Goal: Task Accomplishment & Management: Manage account settings

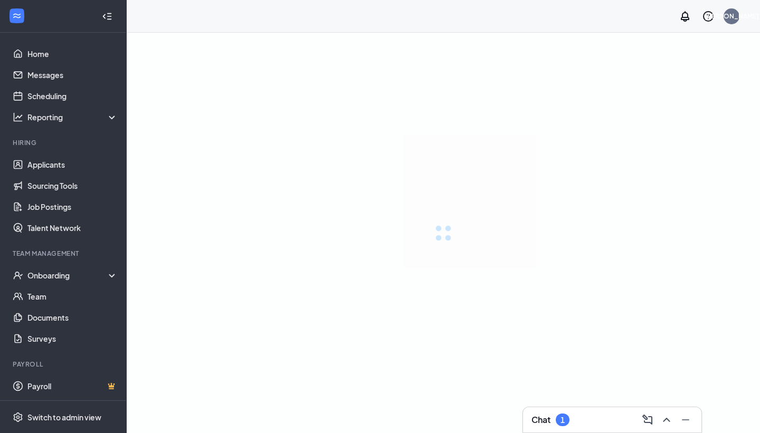
click at [514, 378] on div "Chat 1" at bounding box center [611, 420] width 161 height 17
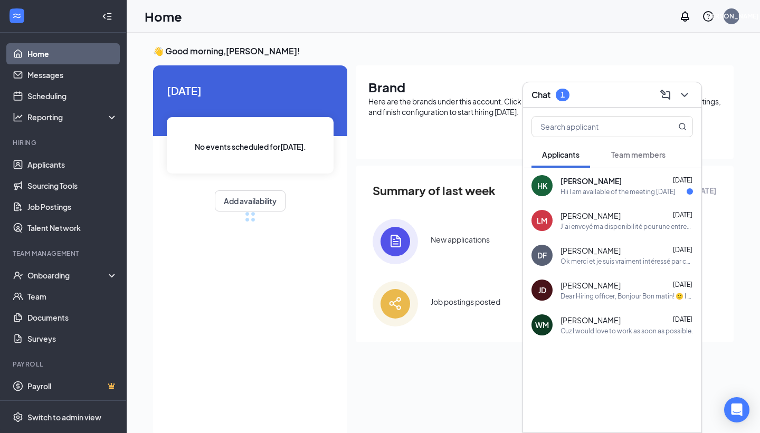
click at [514, 185] on span "[PERSON_NAME]" at bounding box center [590, 181] width 61 height 11
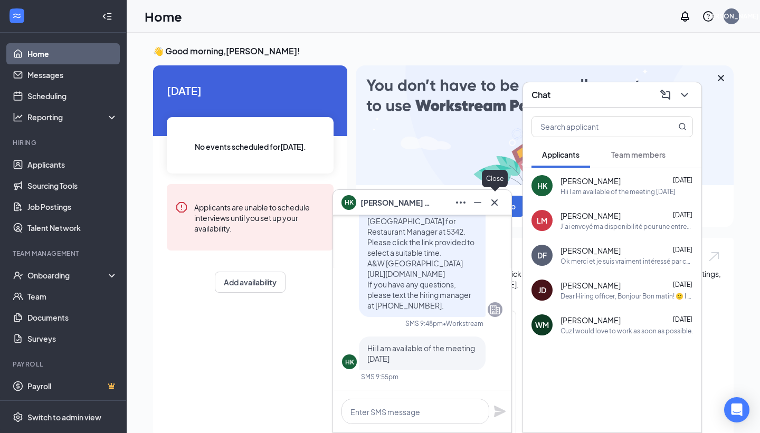
click at [499, 200] on icon "Cross" at bounding box center [494, 202] width 13 height 13
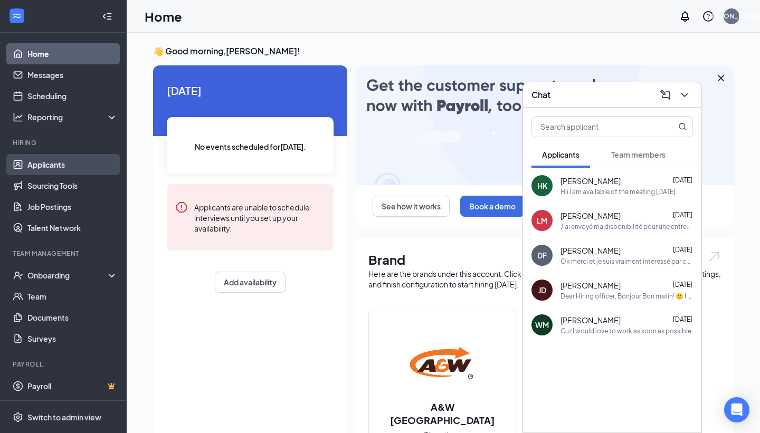
click at [51, 162] on link "Applicants" at bounding box center [72, 164] width 90 height 21
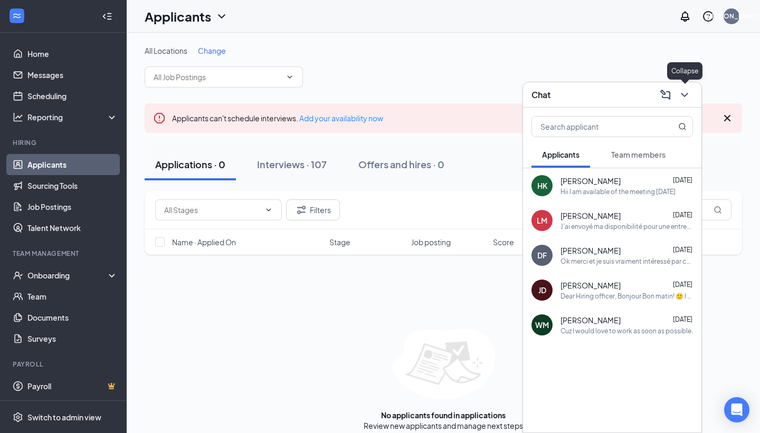
click at [514, 90] on icon "ChevronDown" at bounding box center [684, 95] width 13 height 13
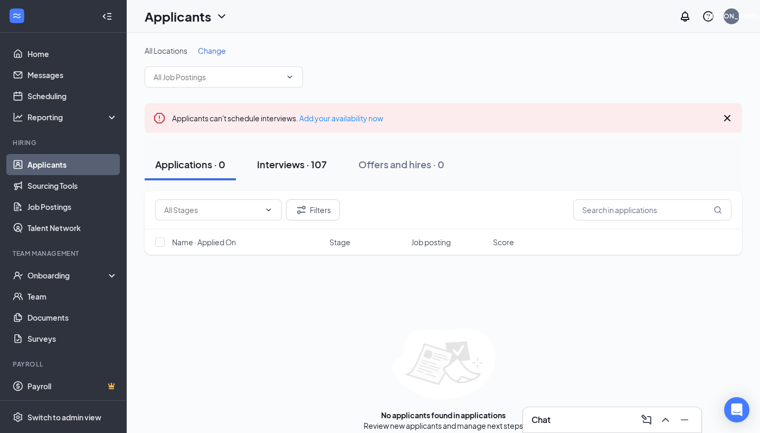
click at [302, 174] on button "Interviews · 107" at bounding box center [291, 165] width 91 height 32
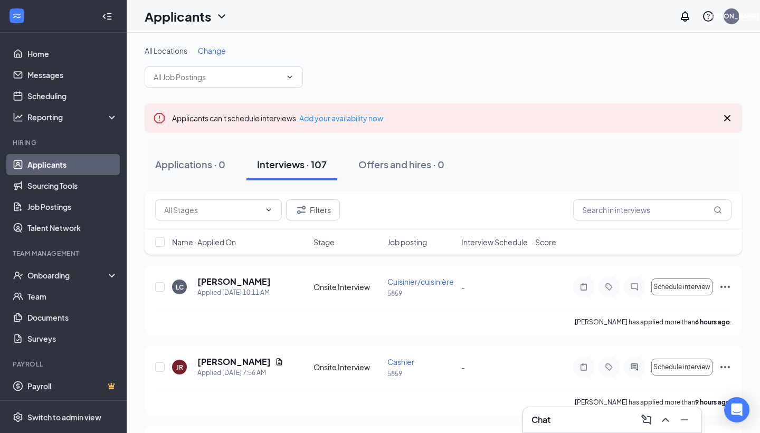
click at [487, 191] on div "Filters" at bounding box center [443, 210] width 597 height 39
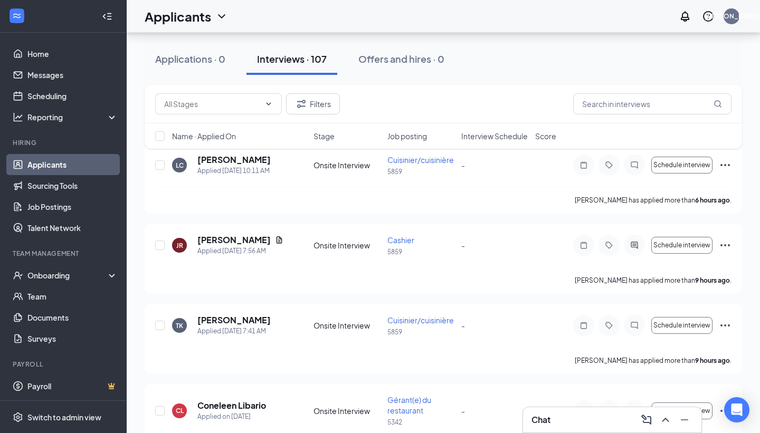
scroll to position [127, 0]
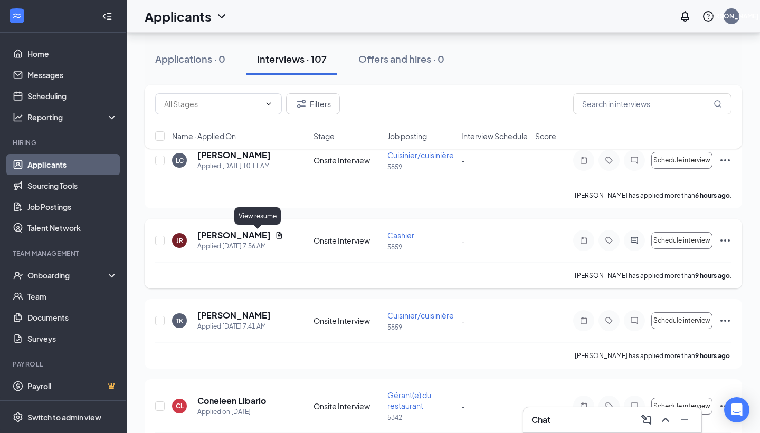
click at [275, 236] on icon "Document" at bounding box center [279, 235] width 8 height 8
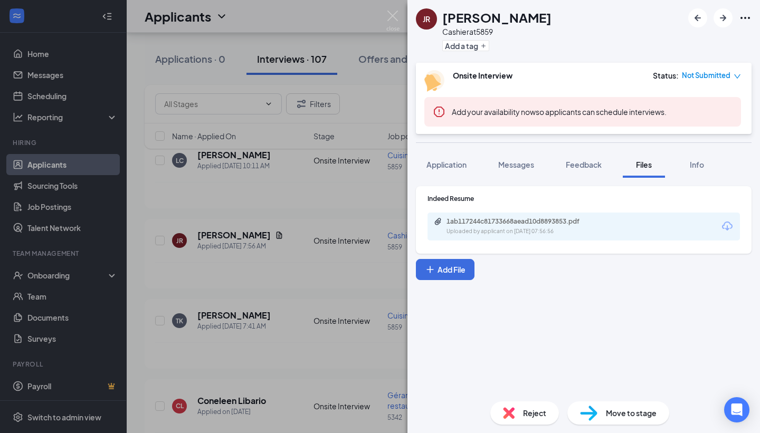
click at [514, 223] on div "1ab117244c81733668aead10d8893853.pdf Uploaded by applicant on [DATE] 07:56:56" at bounding box center [583, 227] width 312 height 28
click at [514, 224] on div "1ab117244c81733668aead10d8893853.pdf" at bounding box center [520, 221] width 148 height 8
click at [390, 21] on img at bounding box center [392, 21] width 13 height 21
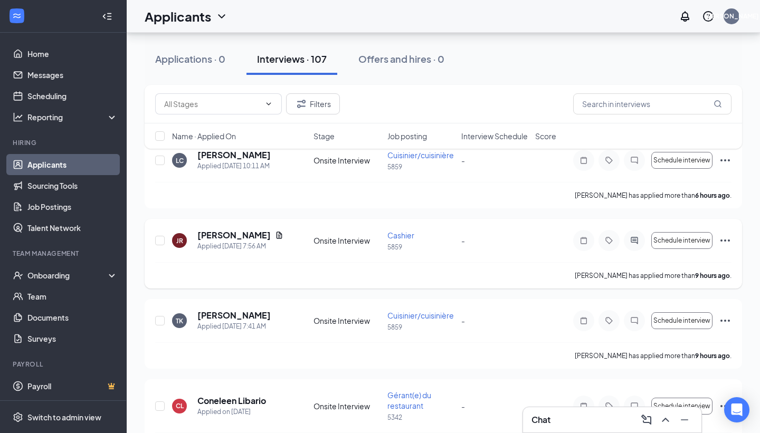
click at [145, 246] on div "JR [PERSON_NAME] Applied [DATE] 7:56 AM Onsite Interview Cashier 5859 - Schedul…" at bounding box center [443, 254] width 597 height 70
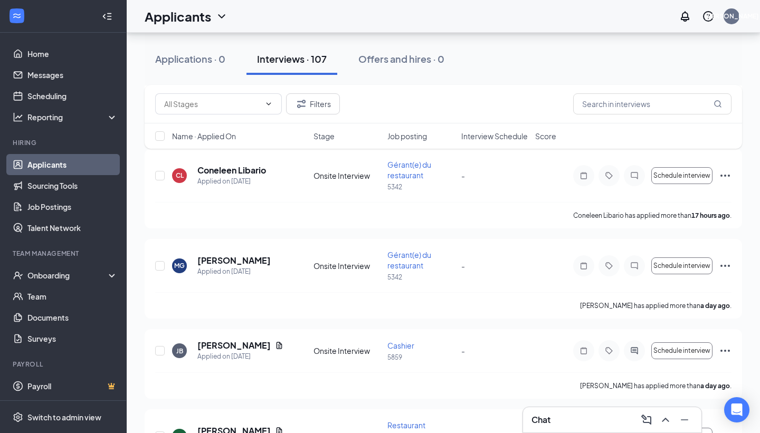
scroll to position [401, 0]
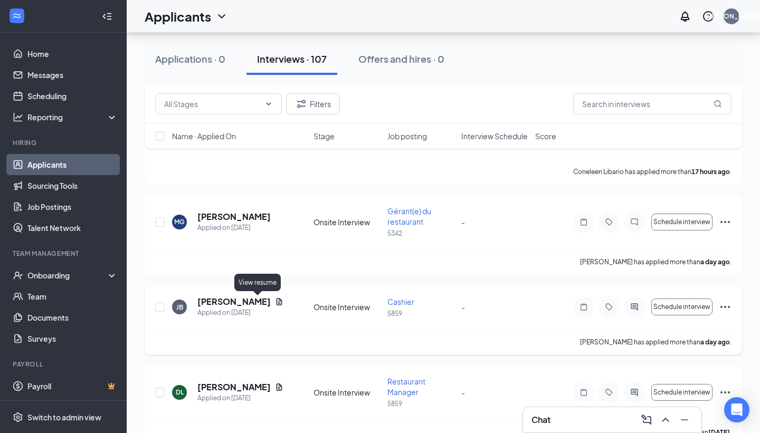
click at [275, 301] on icon "Document" at bounding box center [279, 302] width 8 height 8
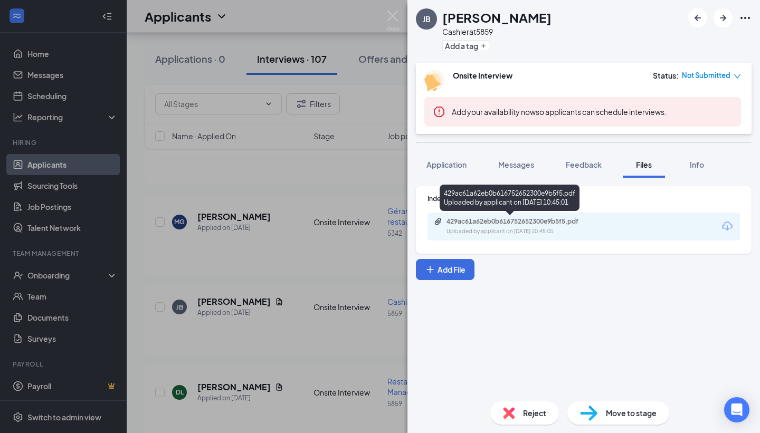
click at [514, 228] on div "Uploaded by applicant on [DATE] 10:45:01" at bounding box center [525, 231] width 158 height 8
click at [392, 18] on img at bounding box center [392, 21] width 13 height 21
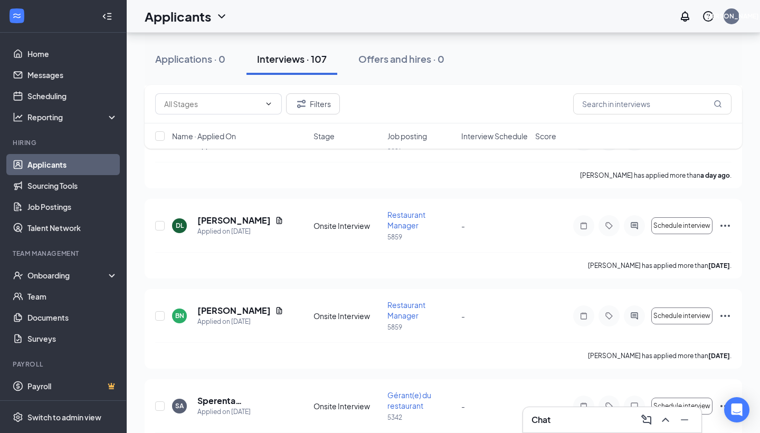
scroll to position [570, 0]
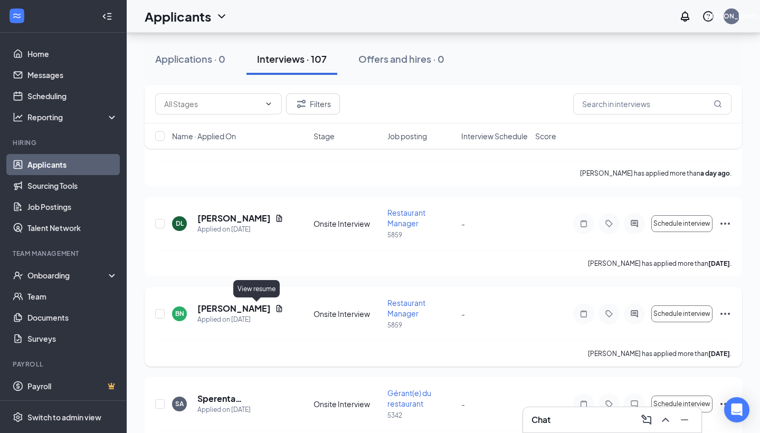
click at [275, 308] on icon "Document" at bounding box center [279, 308] width 8 height 8
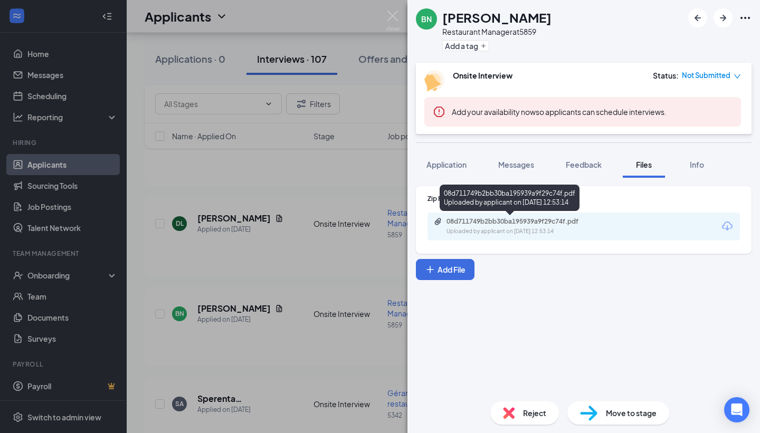
click at [503, 231] on div "Uploaded by applicant on [DATE] 12:53:14" at bounding box center [525, 231] width 158 height 8
click at [458, 240] on div "08d711749b2bb30ba195939a9f29c74f.pdf Uploaded by applicant on [DATE] 12:53:14" at bounding box center [583, 227] width 312 height 28
click at [461, 232] on div "Uploaded by applicant on [DATE] 12:53:14" at bounding box center [525, 231] width 158 height 8
click at [389, 22] on img at bounding box center [392, 21] width 13 height 21
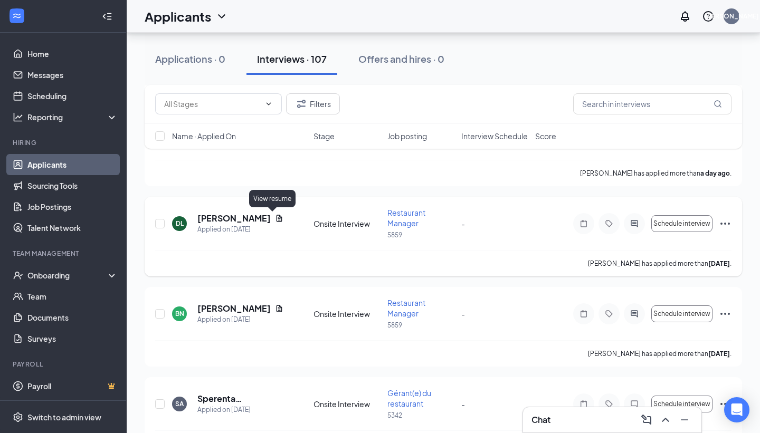
click at [275, 215] on icon "Document" at bounding box center [279, 218] width 8 height 8
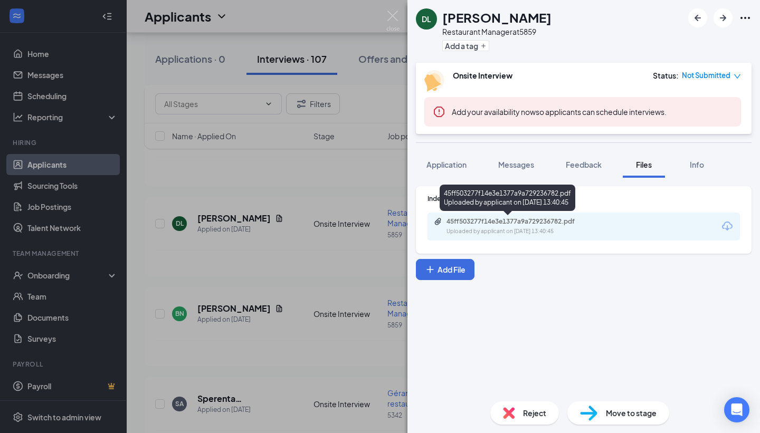
click at [510, 225] on div "45ff503277f14e3e1377a9a729236782.pdf" at bounding box center [520, 221] width 148 height 8
click at [388, 18] on img at bounding box center [392, 21] width 13 height 21
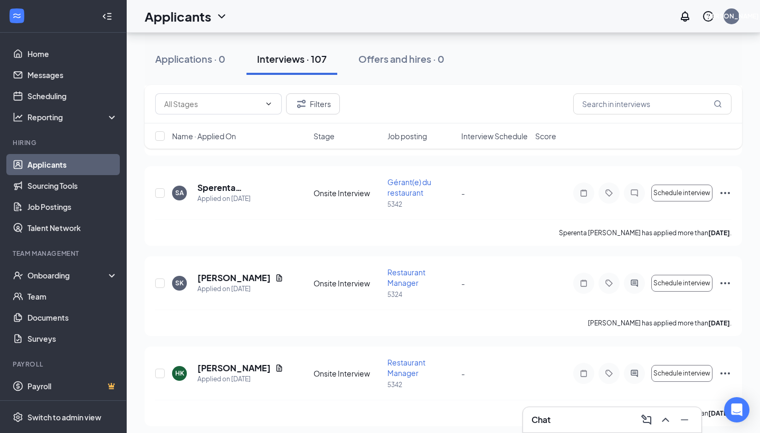
scroll to position [865, 0]
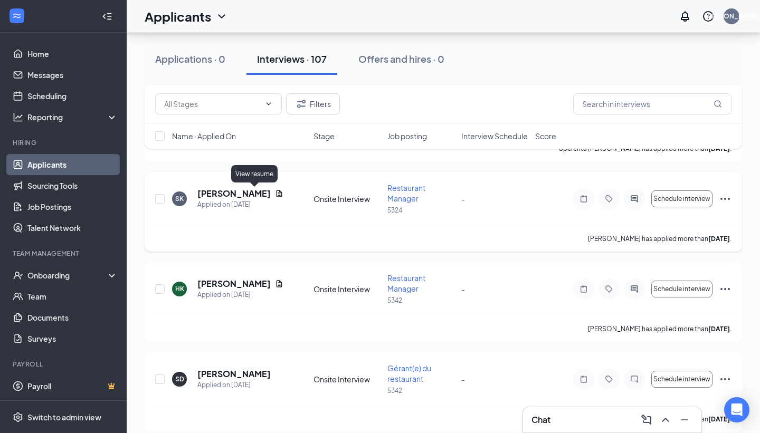
click at [276, 190] on icon "Document" at bounding box center [279, 193] width 6 height 7
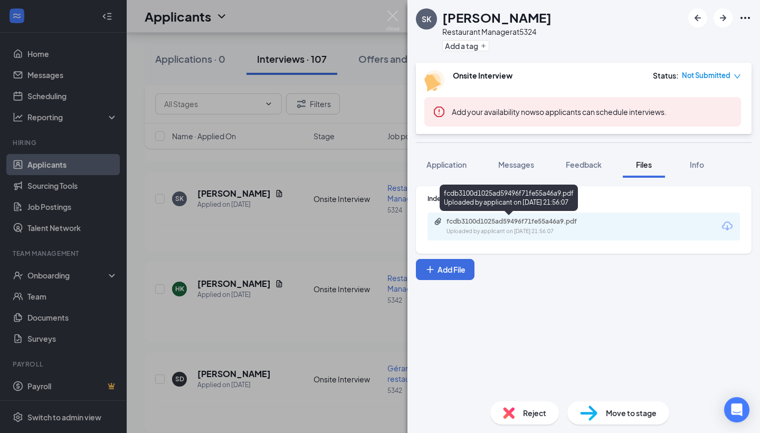
click at [509, 234] on div "Uploaded by applicant on [DATE] 21:56:07" at bounding box center [525, 231] width 158 height 8
click at [386, 8] on div "SK [PERSON_NAME] Restaurant Manager at 5324 Add a tag Onsite Interview Status :…" at bounding box center [380, 216] width 760 height 433
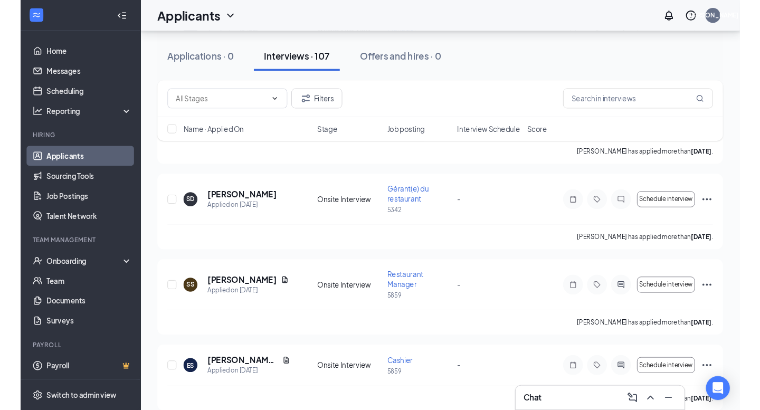
scroll to position [1055, 0]
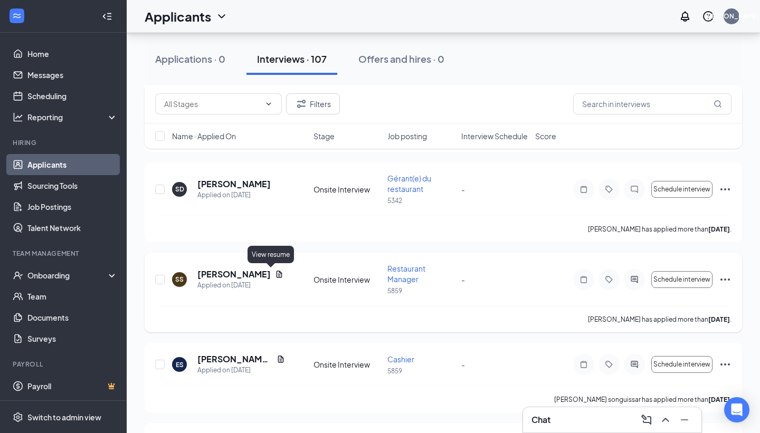
click at [276, 274] on icon "Document" at bounding box center [279, 274] width 6 height 7
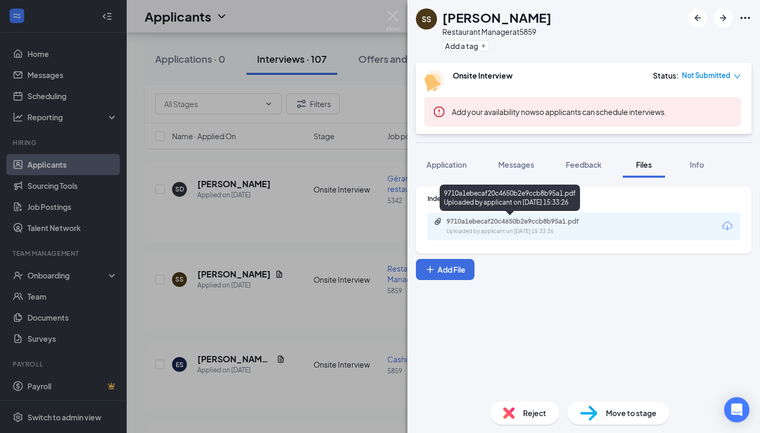
click at [472, 233] on div "Uploaded by applicant on [DATE] 15:33:26" at bounding box center [525, 231] width 158 height 8
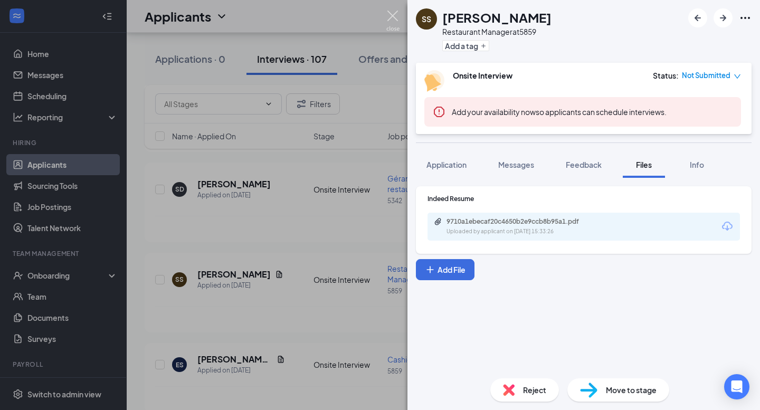
click at [396, 15] on img at bounding box center [392, 21] width 13 height 21
